Goal: Communication & Community: Participate in discussion

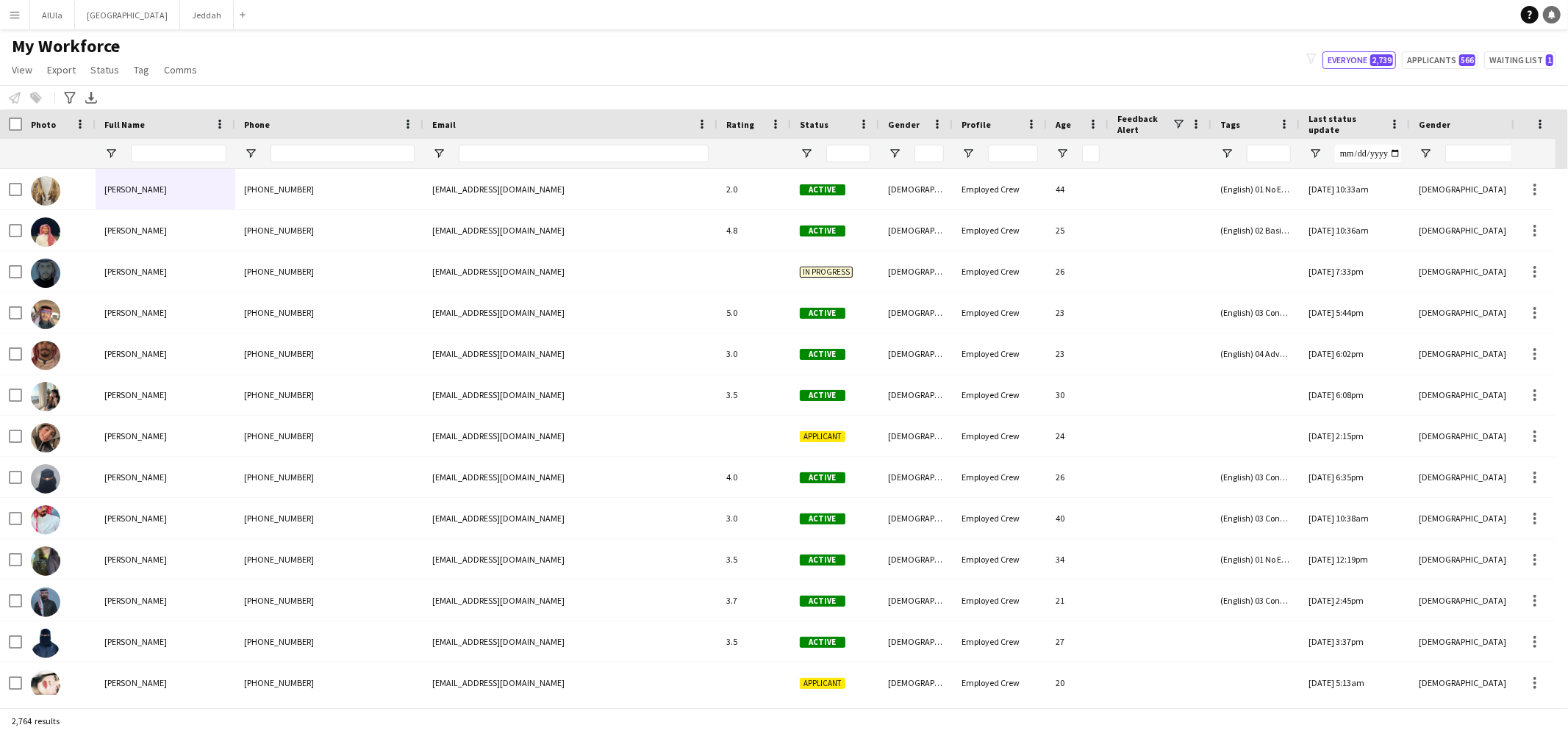
click at [1550, 13] on icon at bounding box center [1552, 14] width 8 height 8
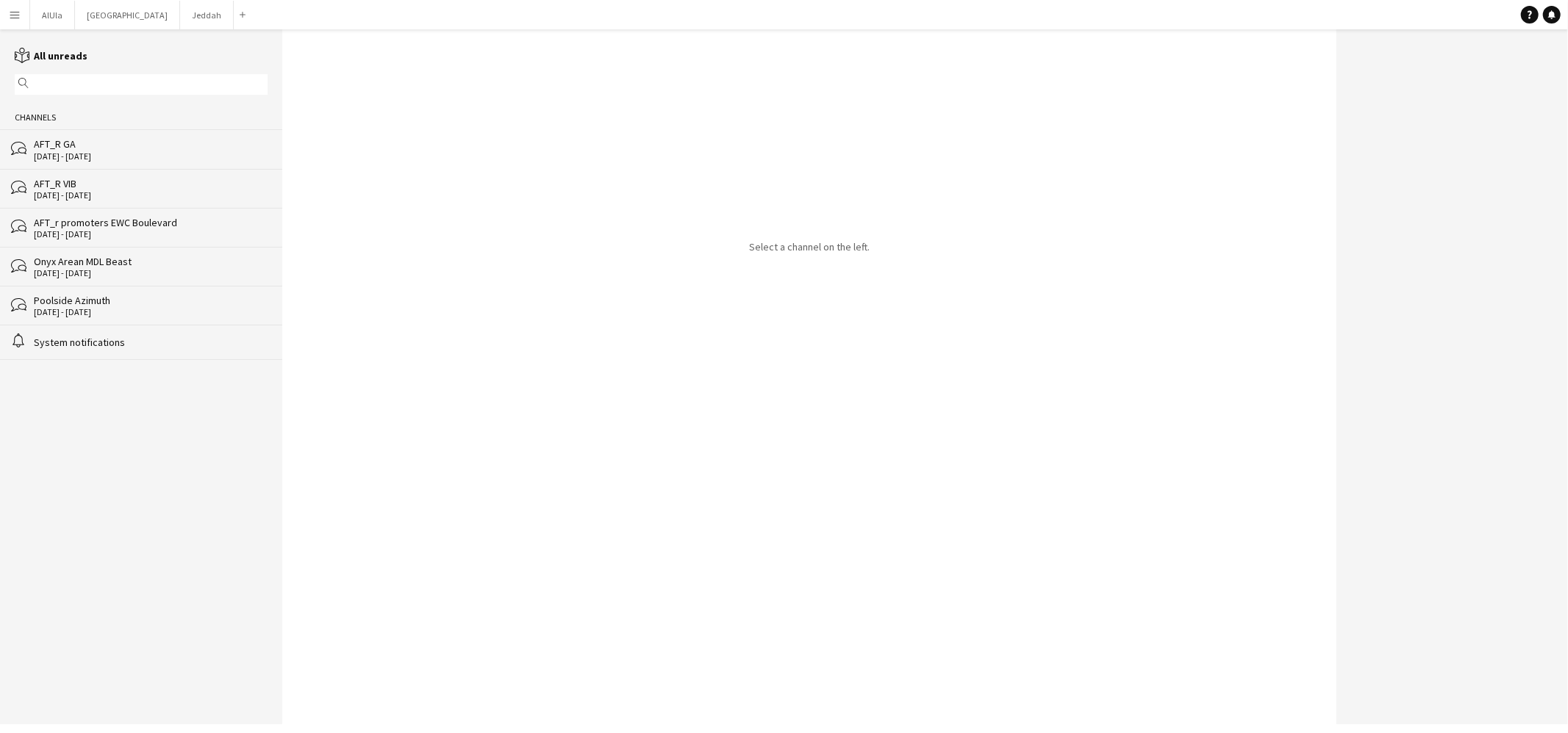
click at [128, 191] on div "[DATE] - [DATE]" at bounding box center [150, 195] width 234 height 11
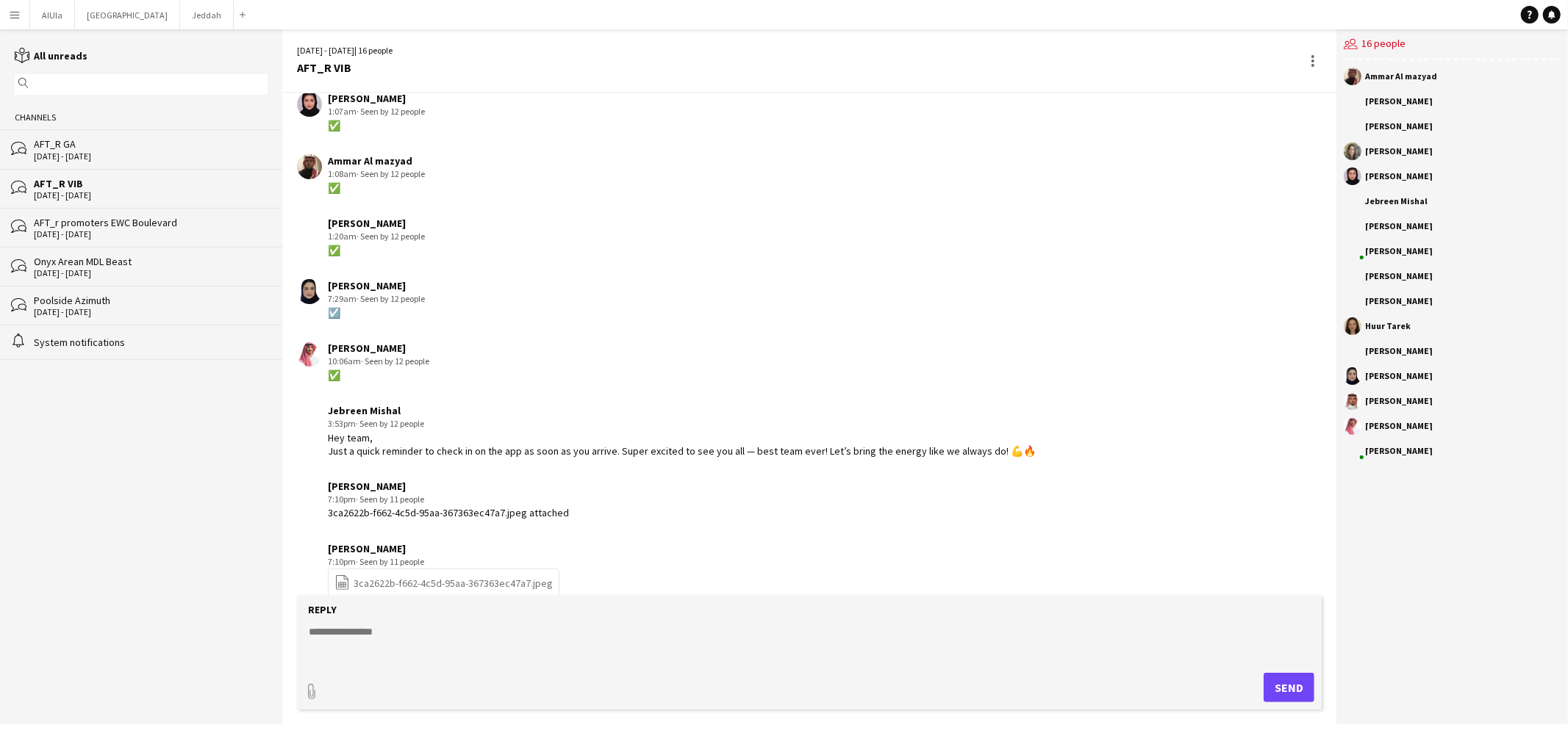
scroll to position [1701, 0]
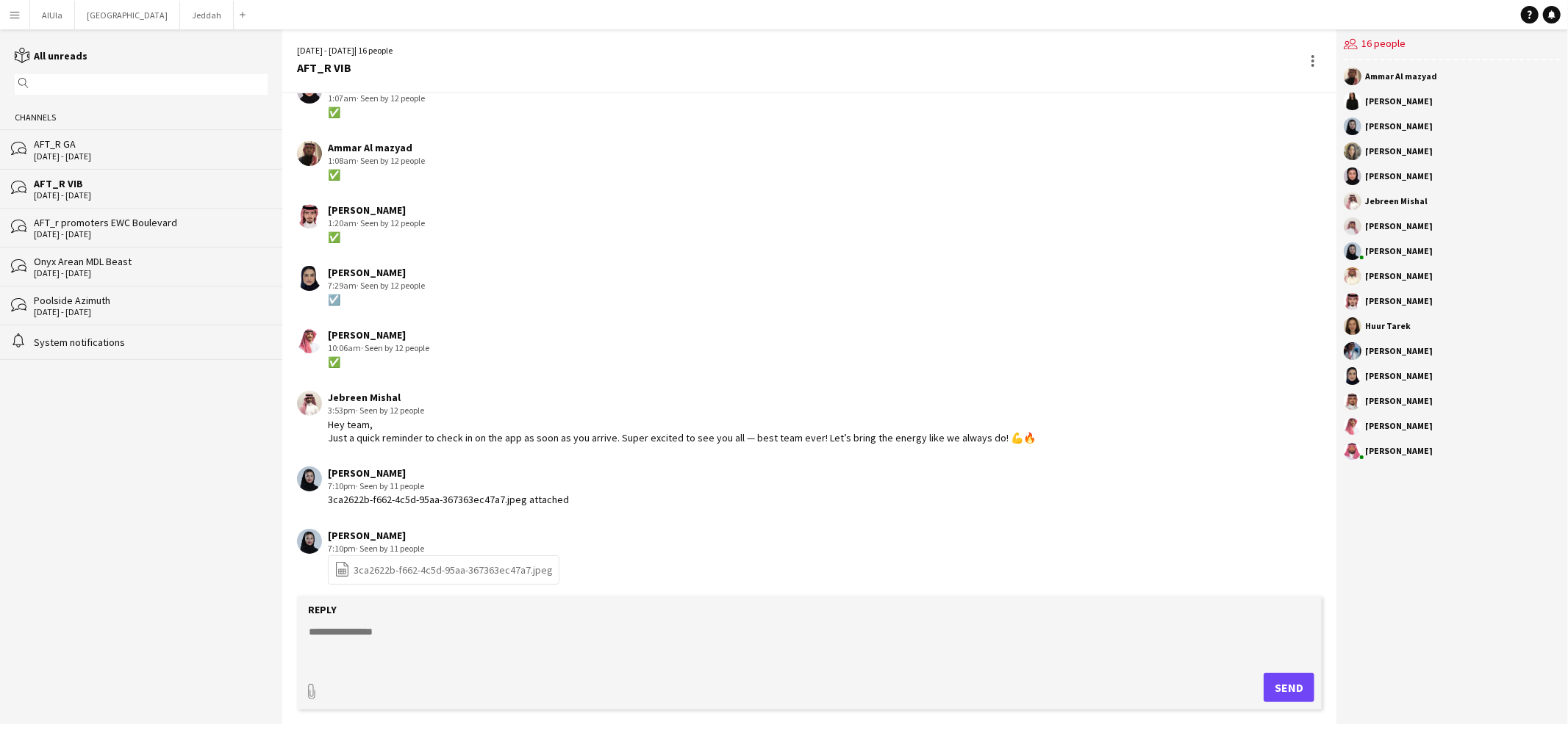
click at [112, 222] on div "AFT_r promoters EWC Boulevard" at bounding box center [150, 222] width 234 height 13
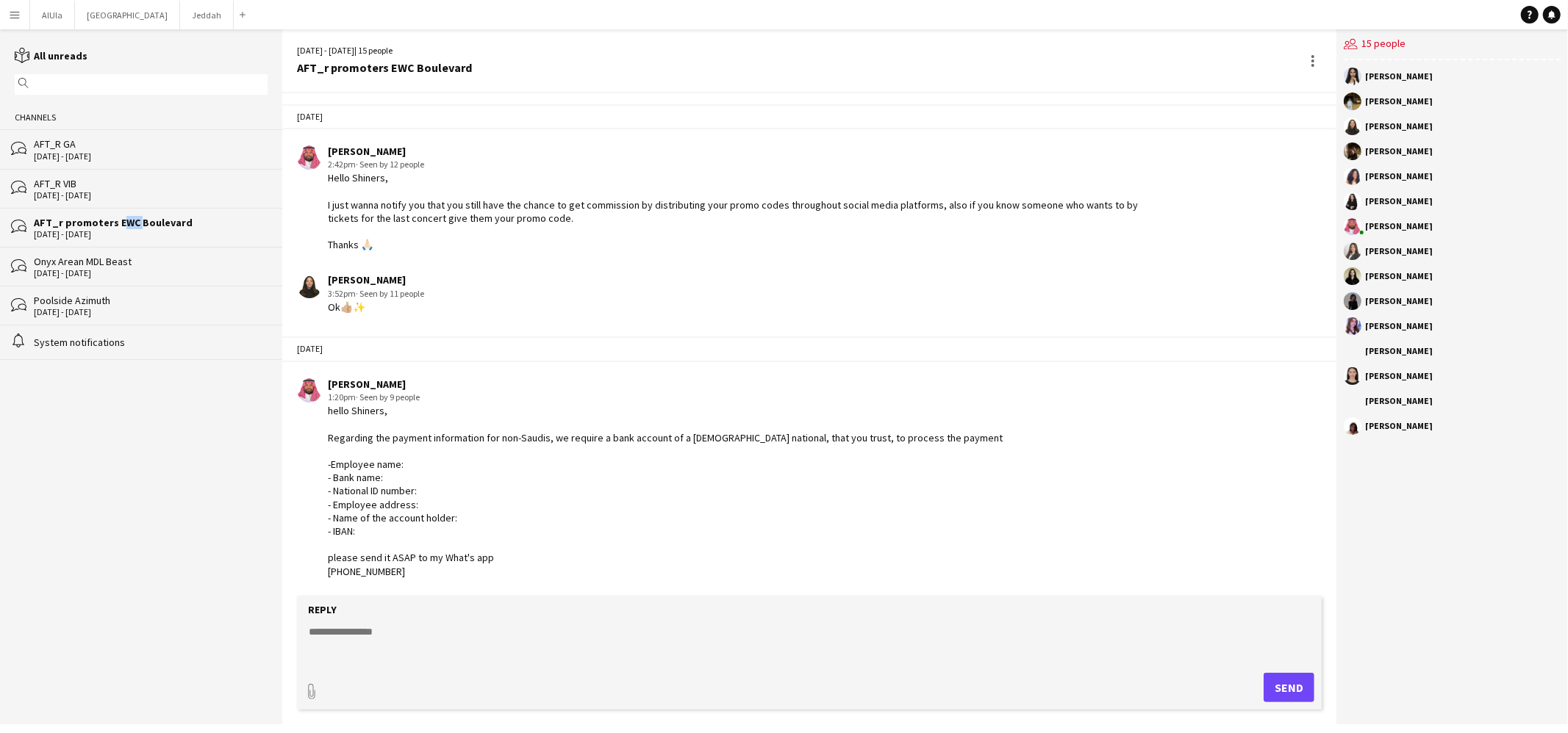
scroll to position [2542, 0]
click at [1310, 61] on div at bounding box center [1313, 61] width 17 height 17
click at [1345, 91] on span "Delete" at bounding box center [1343, 87] width 34 height 13
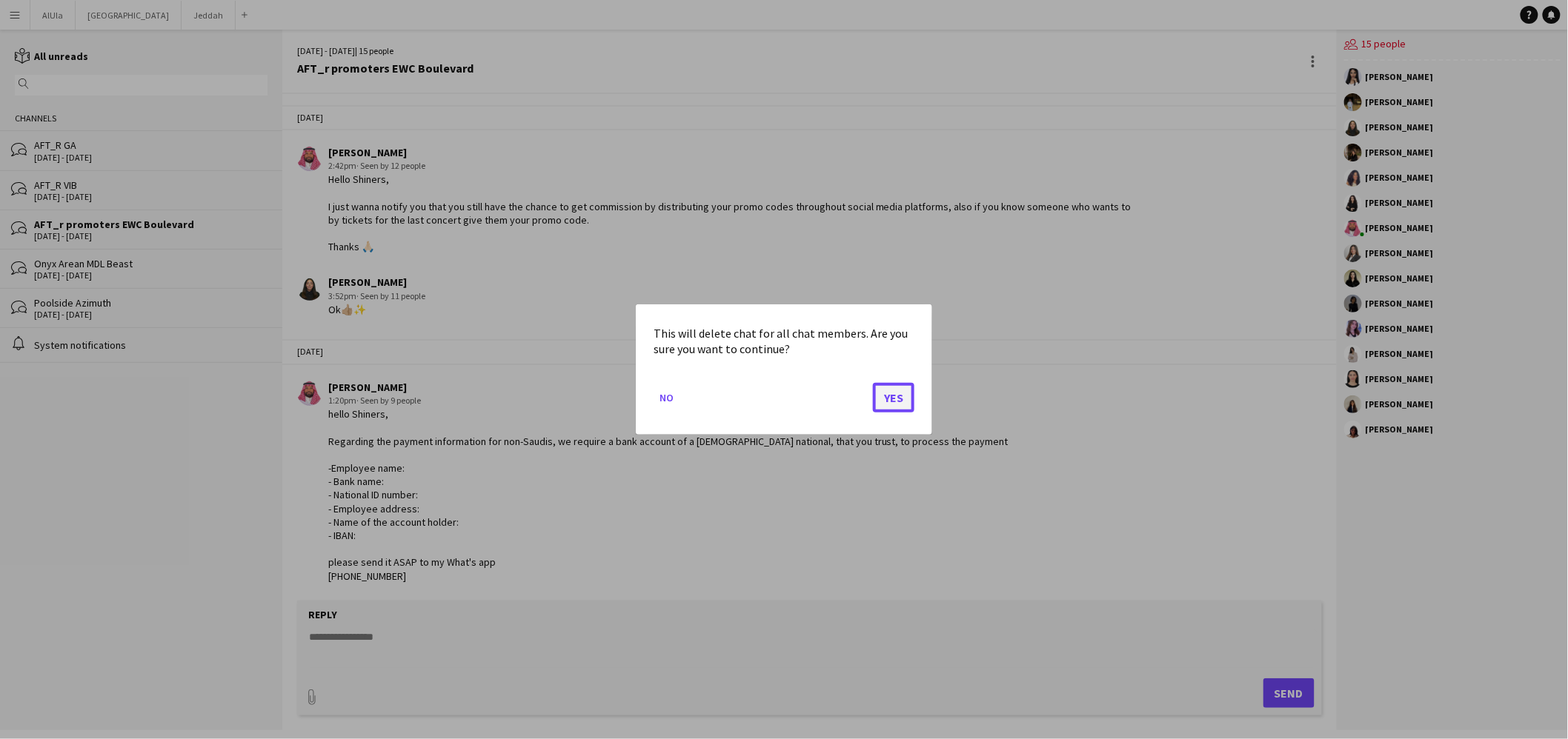
click at [882, 389] on button "Yes" at bounding box center [893, 398] width 42 height 30
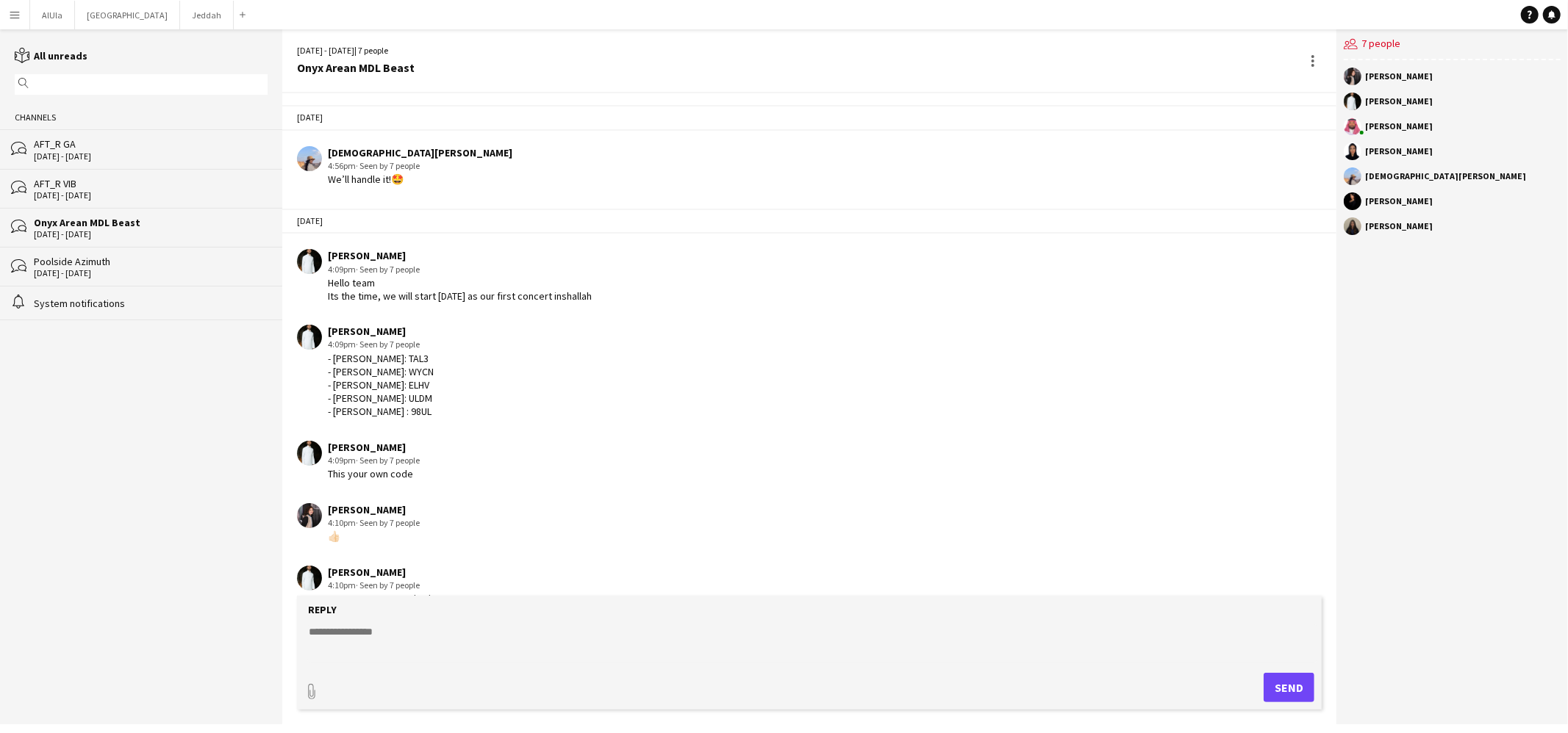
scroll to position [2095, 0]
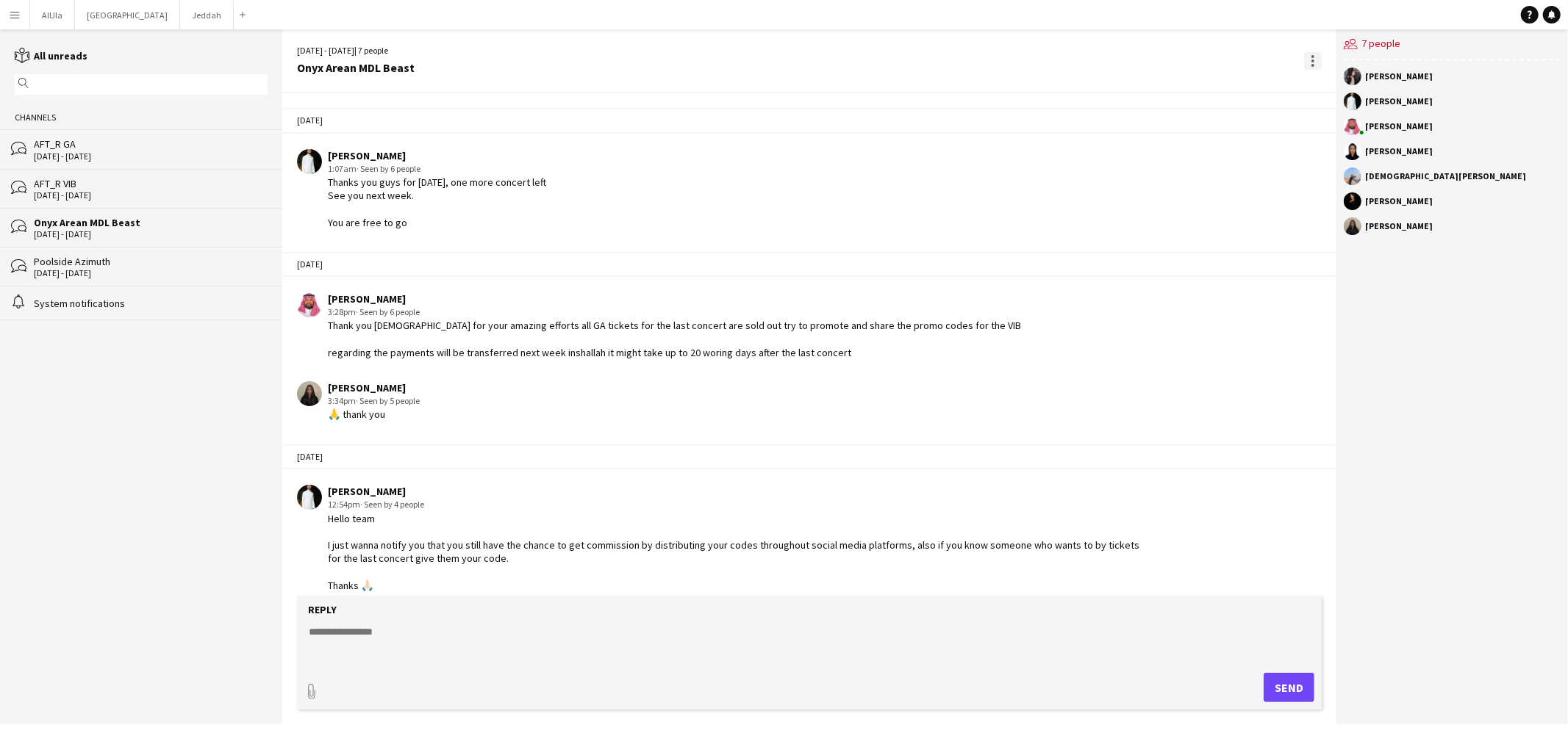
click at [1313, 60] on div at bounding box center [1312, 61] width 3 height 3
click at [1357, 88] on span "Delete" at bounding box center [1343, 87] width 34 height 13
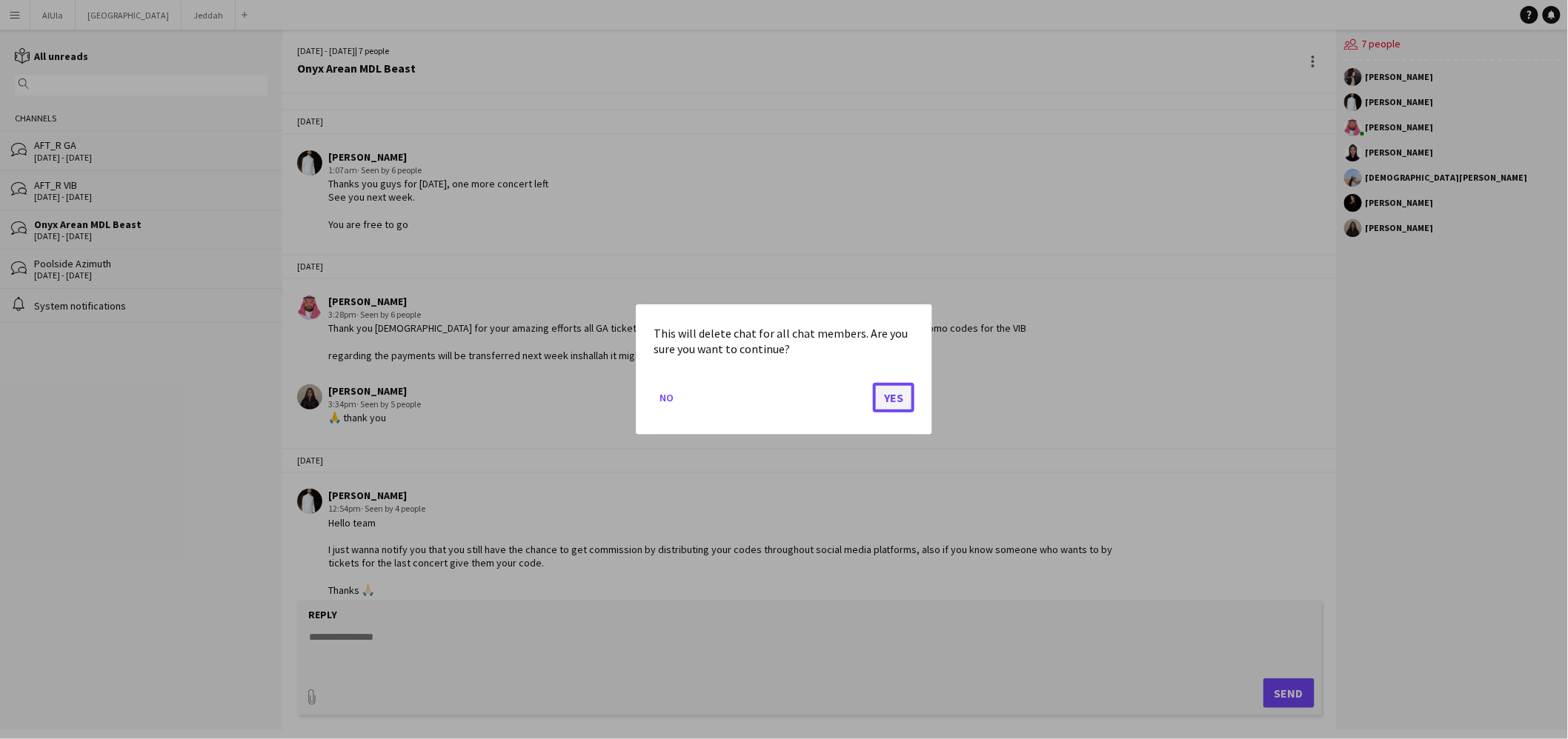
click at [891, 397] on button "Yes" at bounding box center [893, 398] width 42 height 30
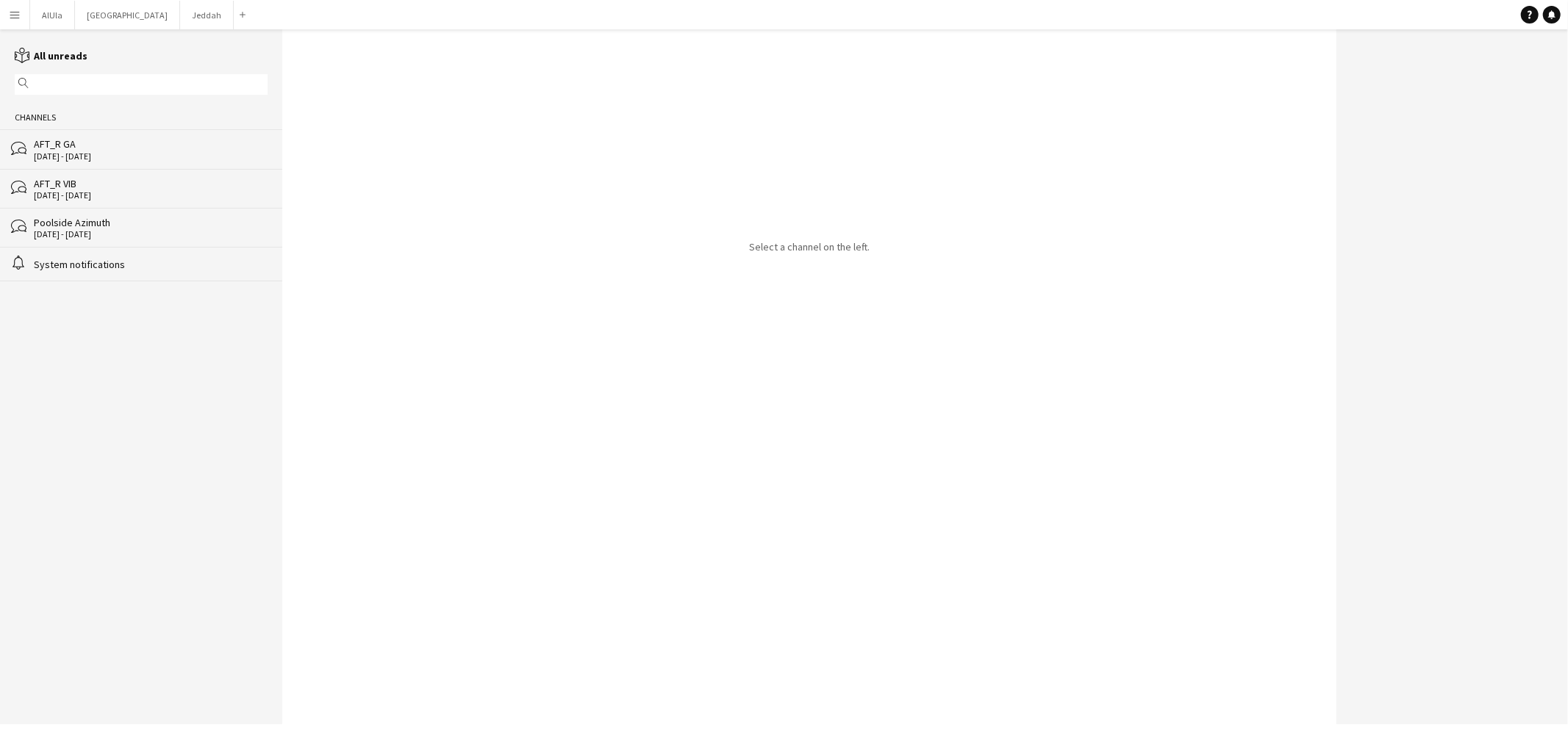
click at [72, 199] on div "[DATE] - [DATE]" at bounding box center [150, 195] width 234 height 11
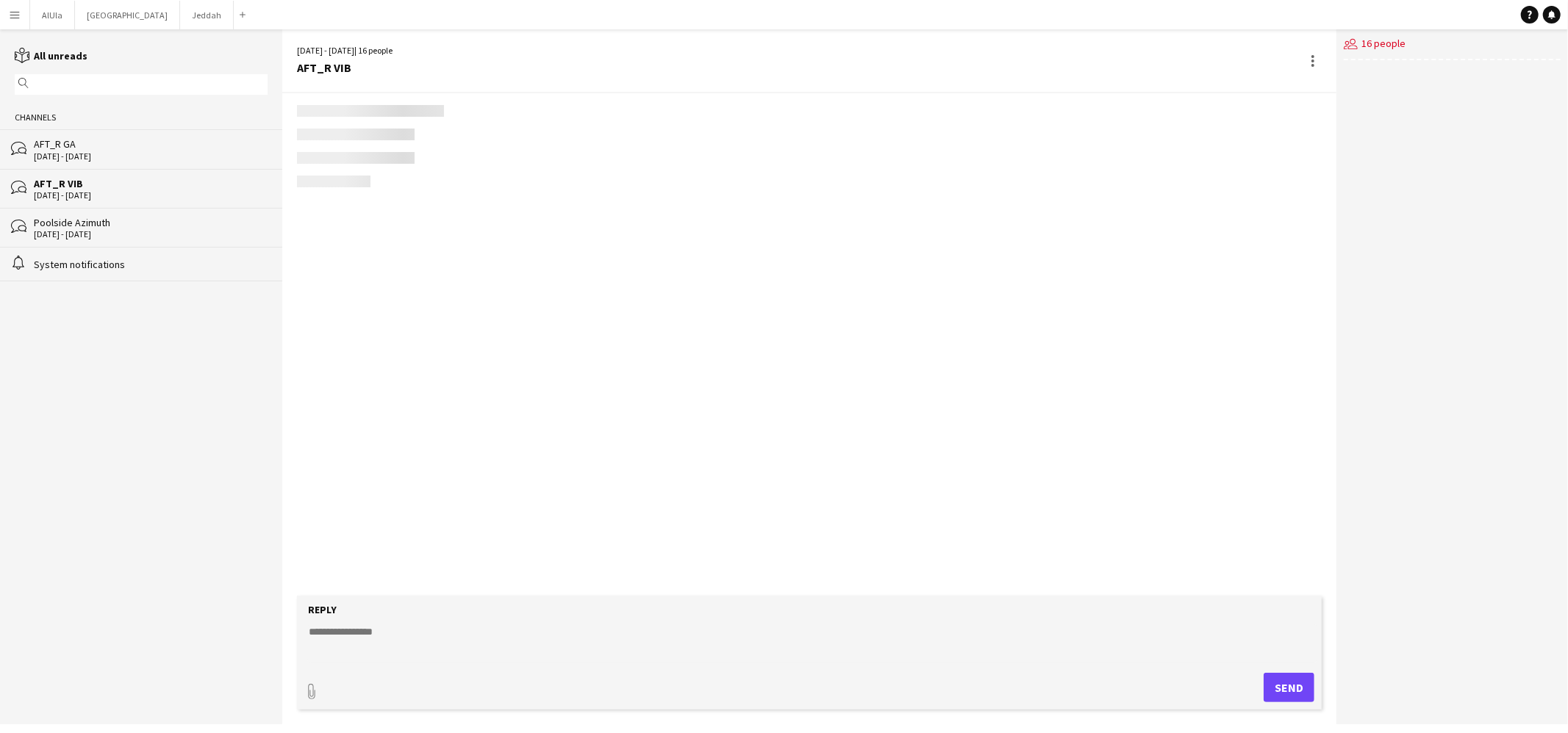
scroll to position [1701, 0]
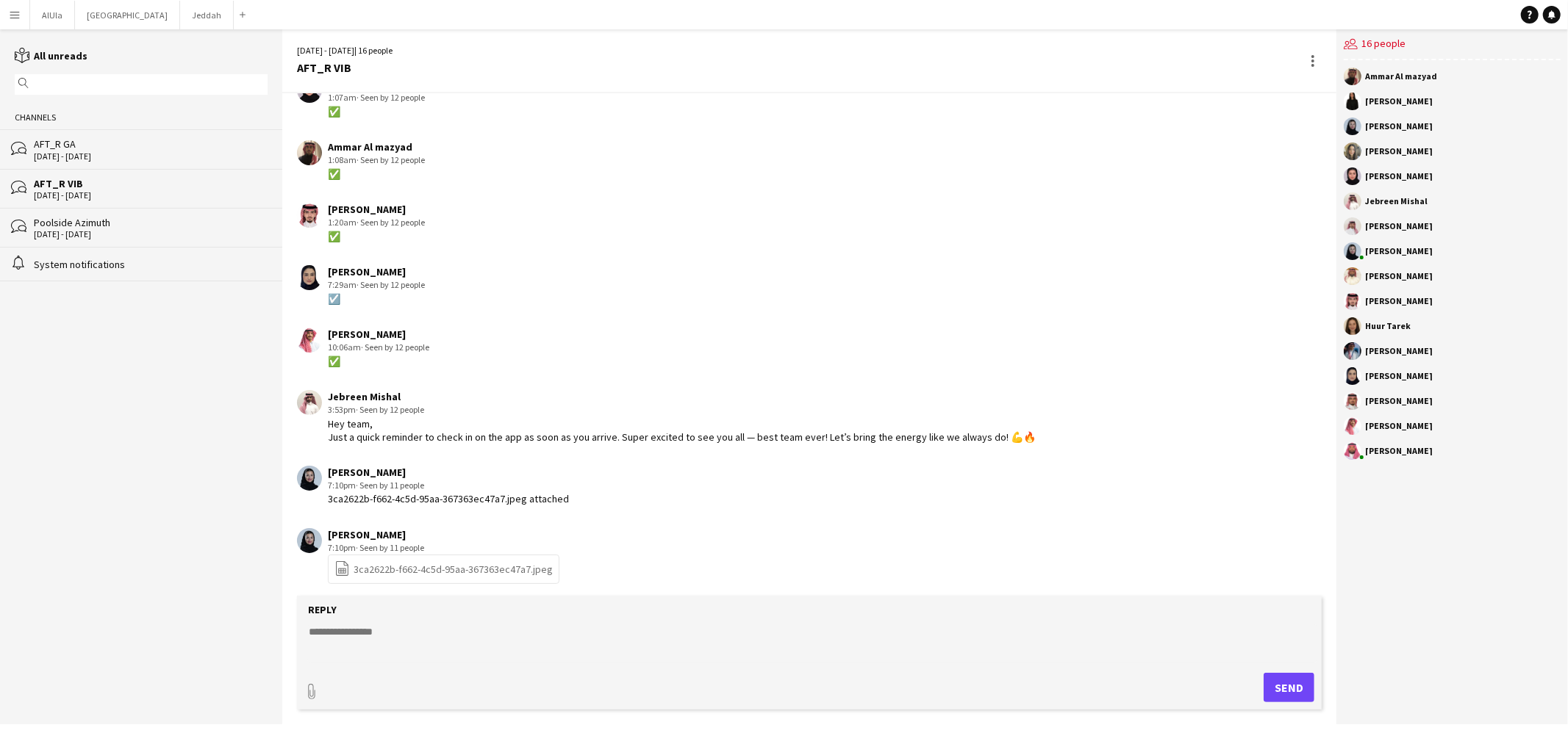
click at [80, 141] on div "AFT_R GA" at bounding box center [150, 144] width 234 height 13
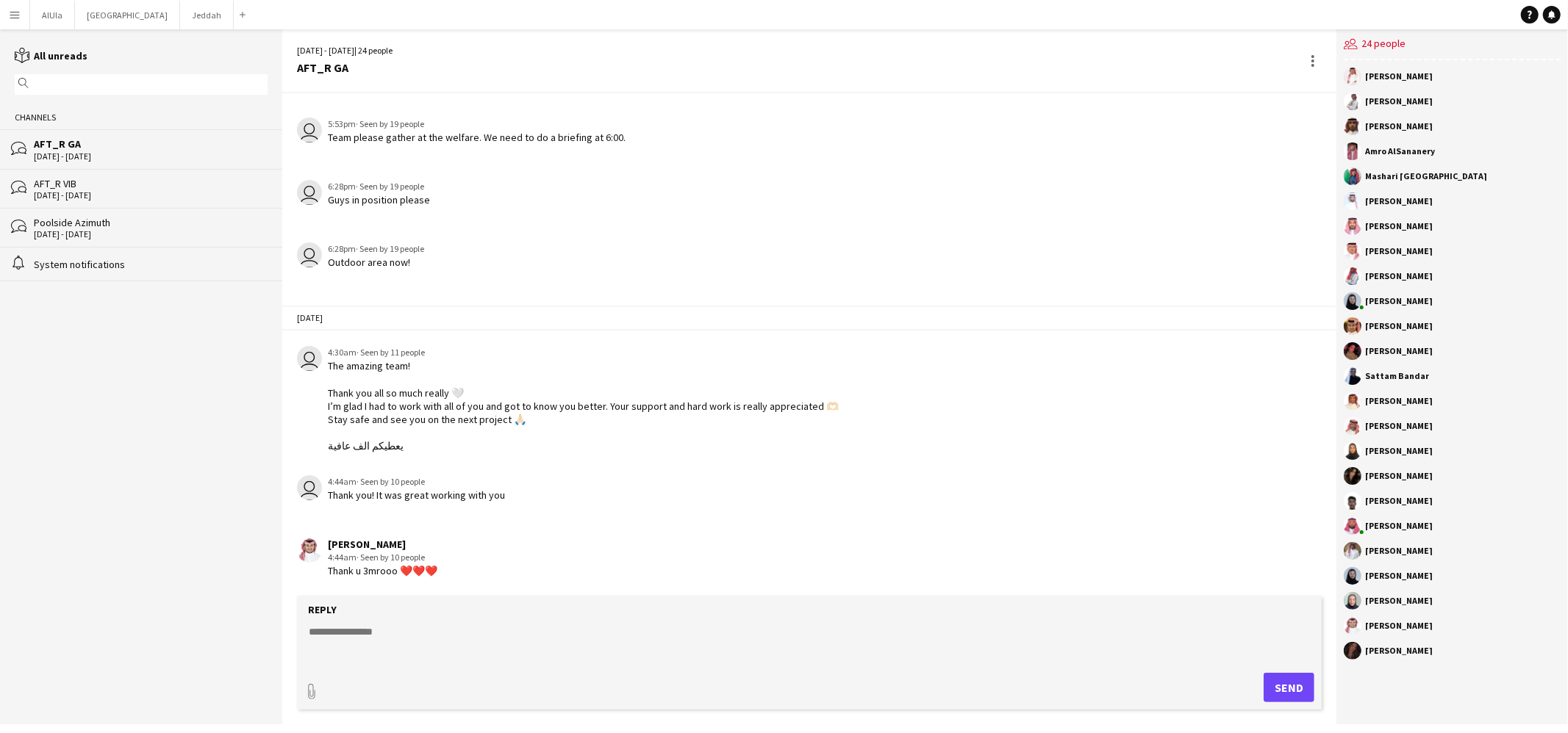
scroll to position [1875, 0]
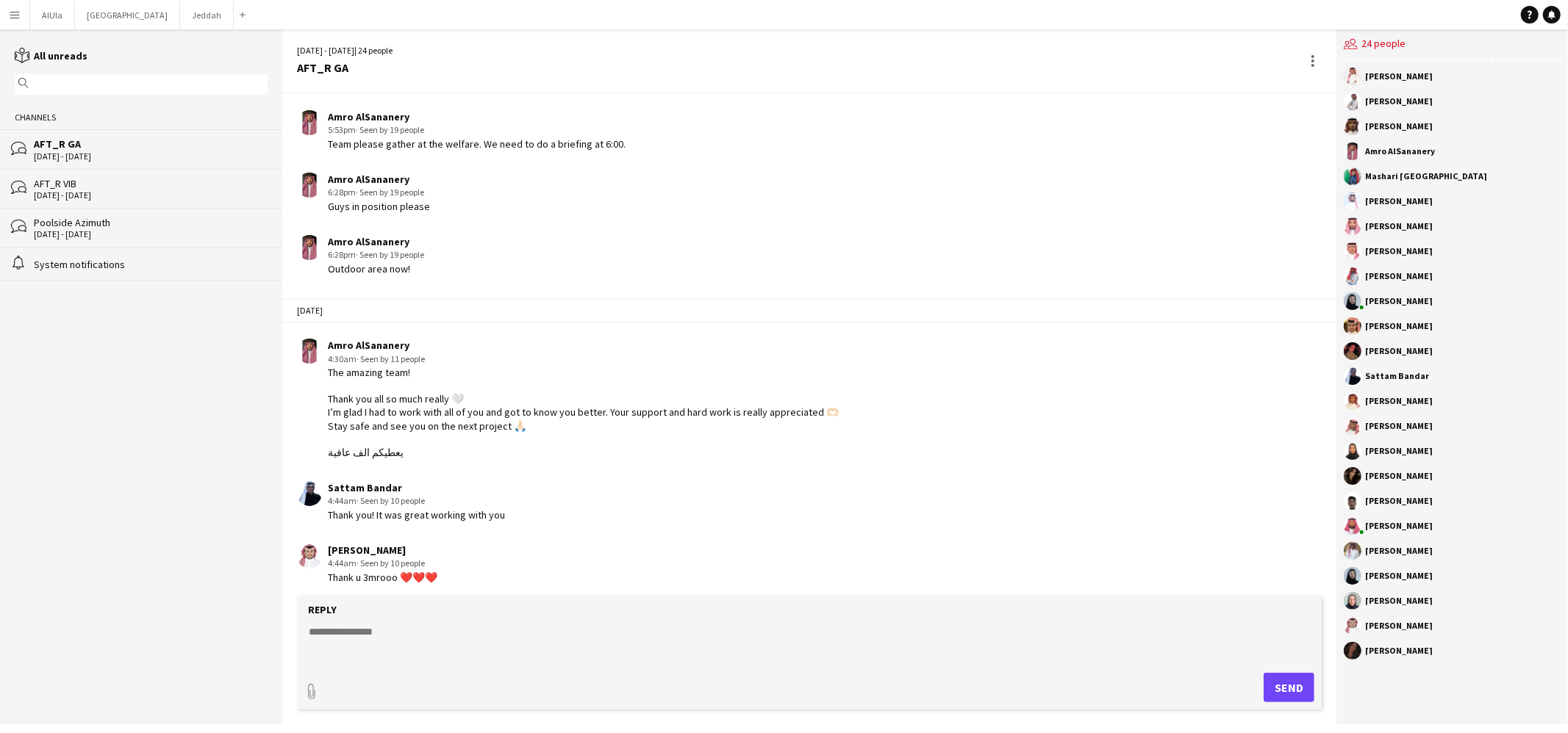
click at [86, 232] on div "[DATE] - [DATE]" at bounding box center [150, 234] width 234 height 11
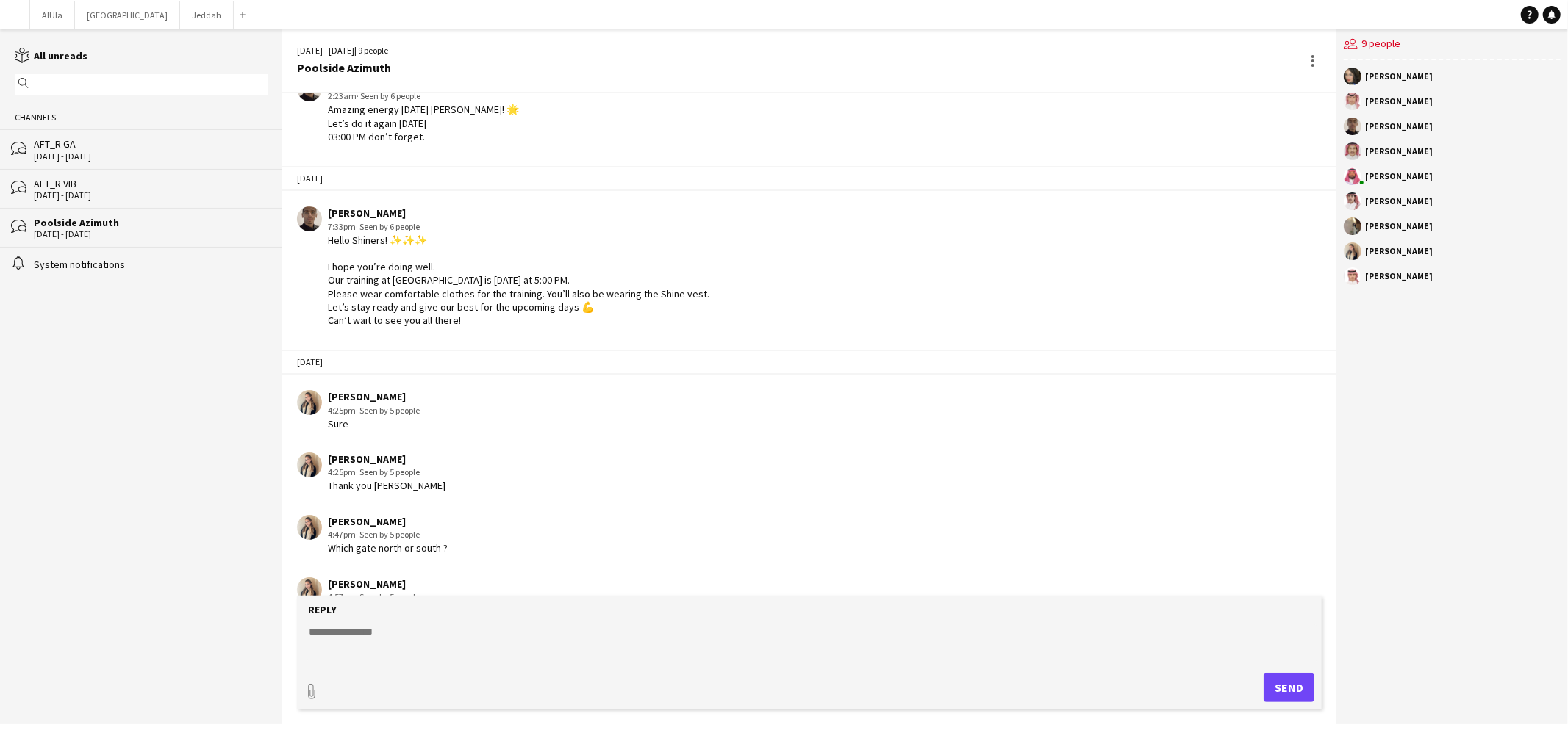
scroll to position [1863, 0]
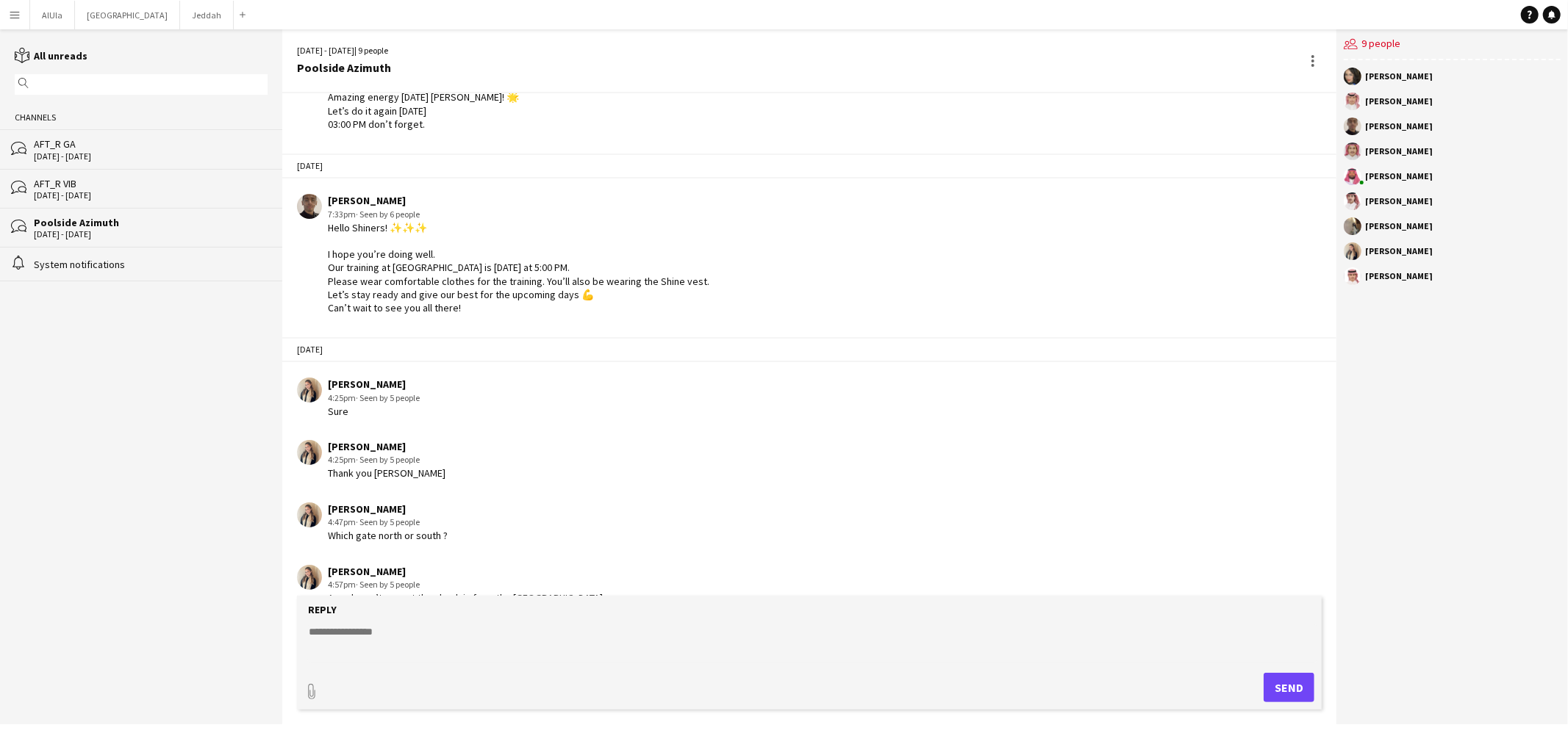
click at [17, 508] on app-channels-list "reading All unreads magnifier Channels bubbles AFT_R GA [DATE] - [DATE] bubbles…" at bounding box center [141, 377] width 282 height 695
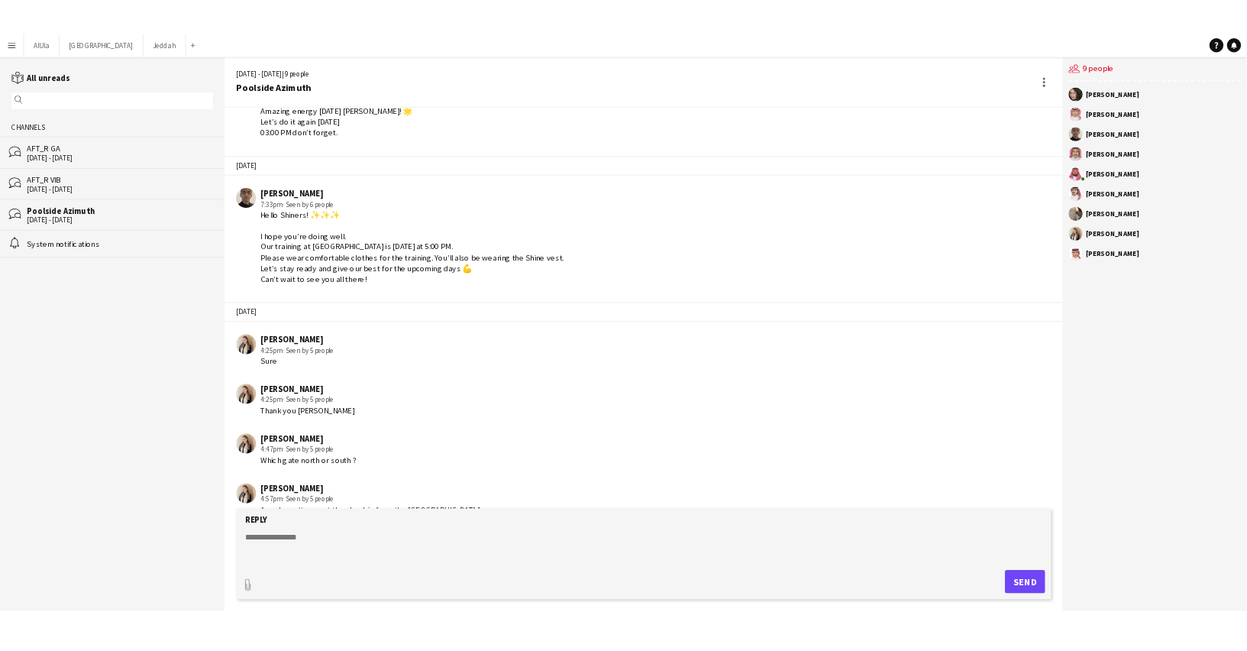
scroll to position [1952, 0]
